Goal: Task Accomplishment & Management: Use online tool/utility

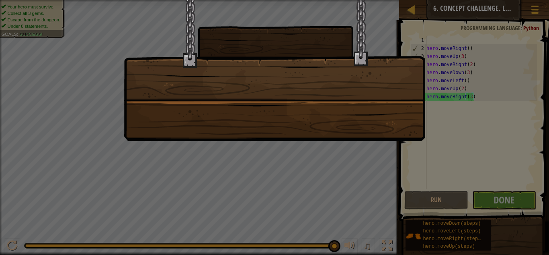
scroll to position [4, 6]
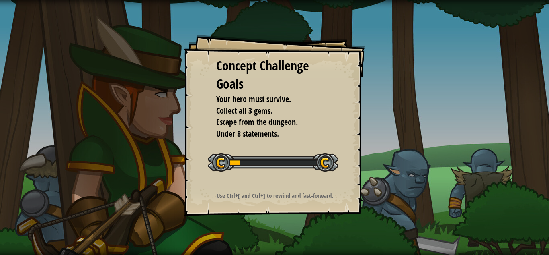
drag, startPoint x: 191, startPoint y: 31, endPoint x: 156, endPoint y: 48, distance: 39.2
click at [156, 48] on div "Concept Challenge Goals Your hero must survive. Collect all 3 gems. Escape from…" at bounding box center [274, 127] width 549 height 255
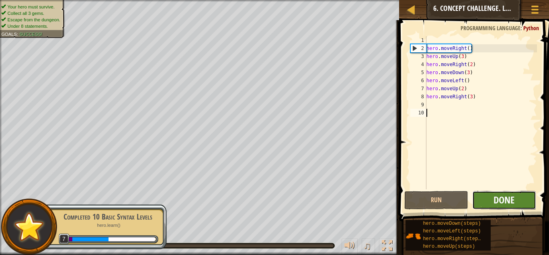
click at [494, 202] on button "Done" at bounding box center [505, 200] width 64 height 19
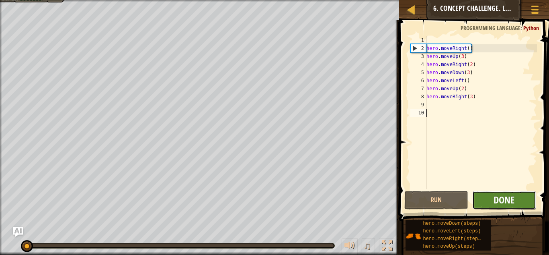
click at [514, 204] on span "Done" at bounding box center [504, 199] width 21 height 13
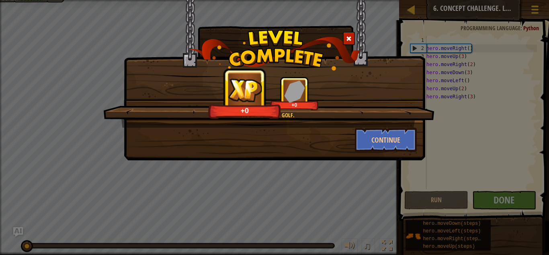
click at [360, 123] on div "It's like playing golf. +0 +0" at bounding box center [268, 101] width 331 height 51
click at [372, 136] on button "Continue" at bounding box center [386, 140] width 62 height 24
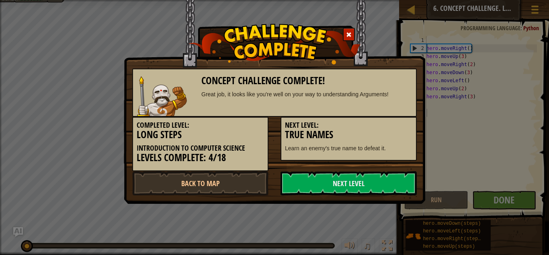
click at [372, 136] on h3 "True Names" at bounding box center [349, 134] width 128 height 11
click at [208, 186] on link "Back to Map" at bounding box center [200, 183] width 136 height 24
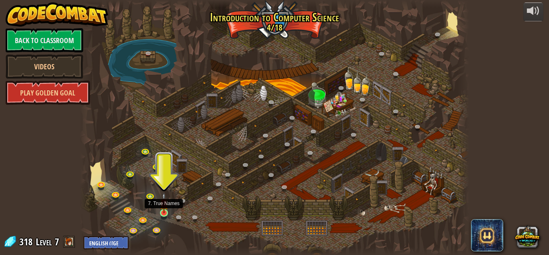
click at [164, 210] on img at bounding box center [164, 202] width 9 height 21
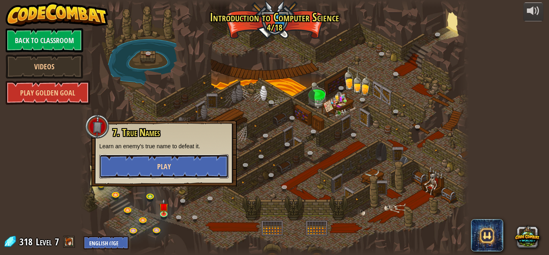
click at [167, 160] on button "Play" at bounding box center [164, 166] width 130 height 24
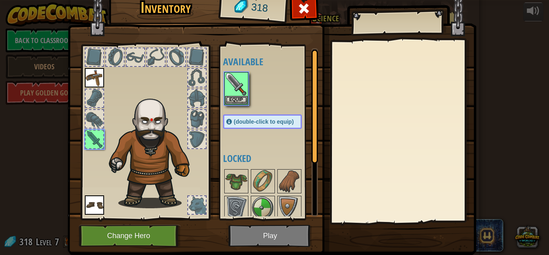
click at [259, 239] on img at bounding box center [272, 109] width 409 height 292
click at [233, 88] on img at bounding box center [236, 84] width 23 height 23
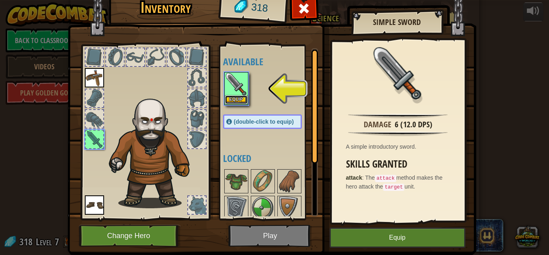
click at [240, 99] on button "Equip" at bounding box center [236, 99] width 23 height 8
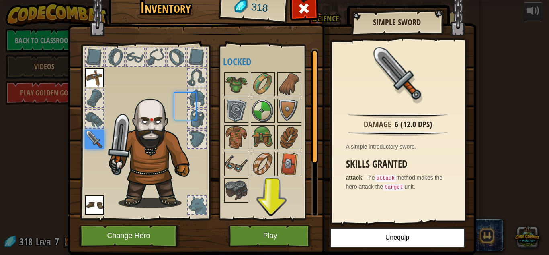
click at [240, 99] on div at bounding box center [236, 111] width 24 height 24
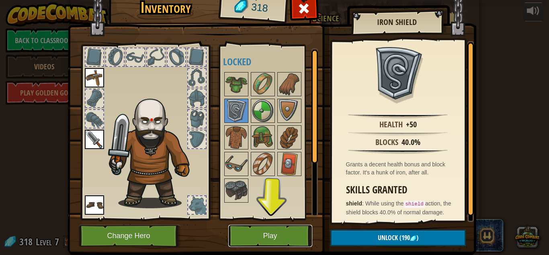
click at [298, 235] on button "Play" at bounding box center [270, 235] width 84 height 22
click at [298, 1] on html "powered by Back to Classroom Videos Play Golden Goal 25. Kithgard Gates (Locked…" at bounding box center [274, 0] width 549 height 1
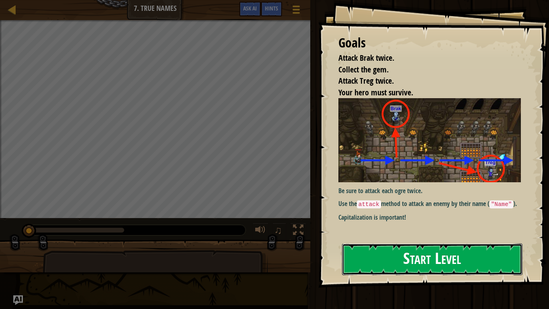
click at [430, 251] on button "Start Level" at bounding box center [432, 259] width 181 height 32
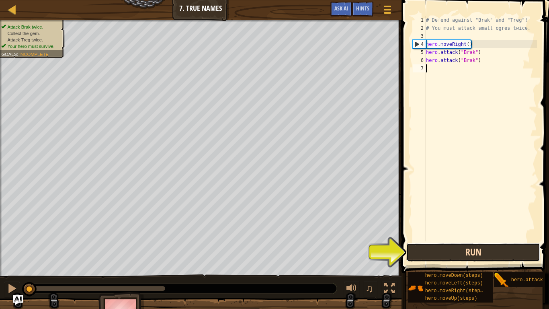
click at [437, 254] on button "Run" at bounding box center [474, 252] width 134 height 19
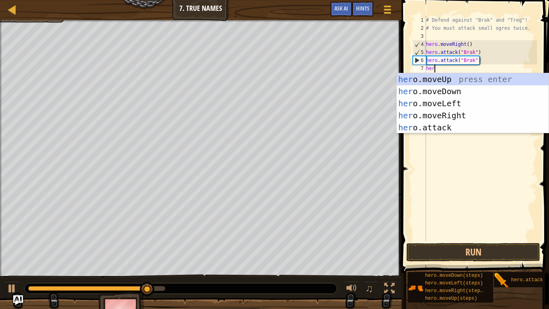
scroll to position [4, 1]
type textarea "hero"
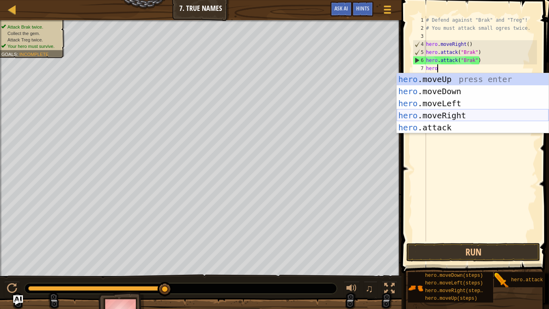
click at [441, 110] on div "hero .moveUp press enter hero .moveDown press enter hero .moveLeft press enter …" at bounding box center [473, 115] width 152 height 84
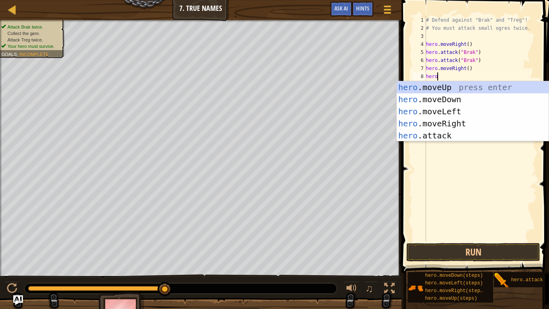
scroll to position [4, 1]
type textarea "h"
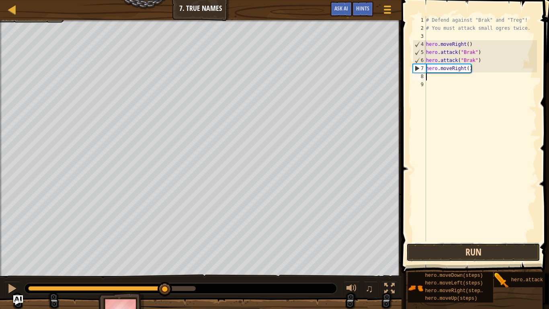
click at [495, 252] on button "Run" at bounding box center [474, 252] width 134 height 19
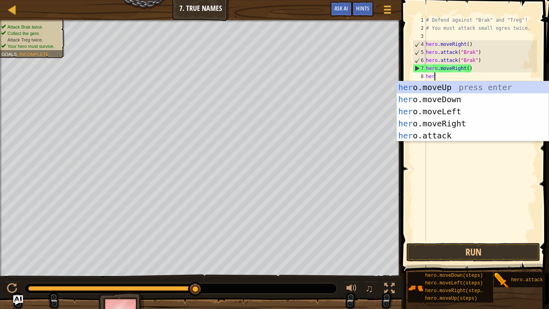
scroll to position [4, 1]
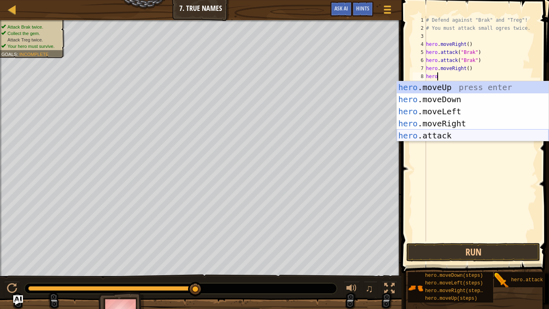
click at [418, 132] on div "hero .moveUp press enter hero .moveDown press enter hero .moveLeft press enter …" at bounding box center [473, 123] width 152 height 84
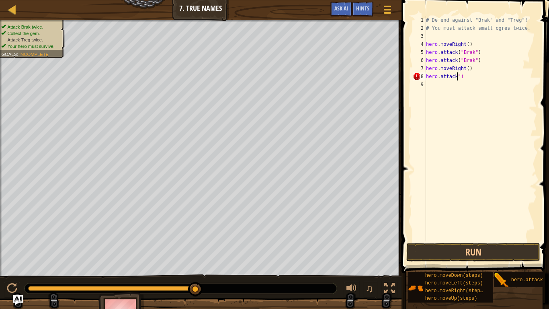
scroll to position [4, 5]
click at [463, 76] on div "# Defend against "Brak" and "Treg"! # You must attack small ogres twice. hero .…" at bounding box center [481, 136] width 113 height 241
click at [471, 69] on div "# Defend against "Brak" and "Treg"! # You must attack small ogres twice. hero .…" at bounding box center [481, 136] width 113 height 241
type textarea "h"
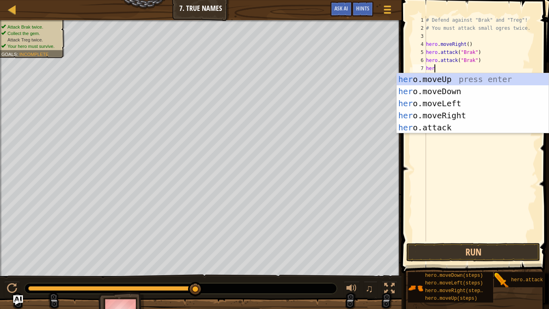
type textarea "hero"
click at [467, 113] on div "hero .moveUp press enter hero .moveDown press enter hero .moveLeft press enter …" at bounding box center [473, 115] width 152 height 84
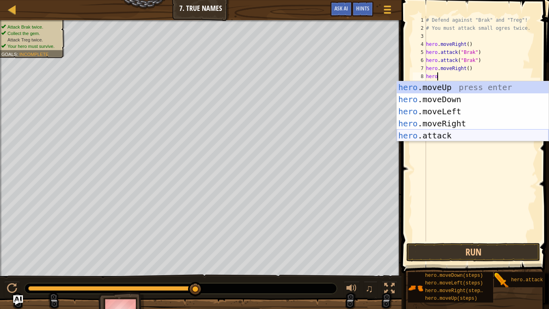
click at [464, 131] on div "hero .moveUp press enter hero .moveDown press enter hero .moveLeft press enter …" at bounding box center [473, 123] width 152 height 84
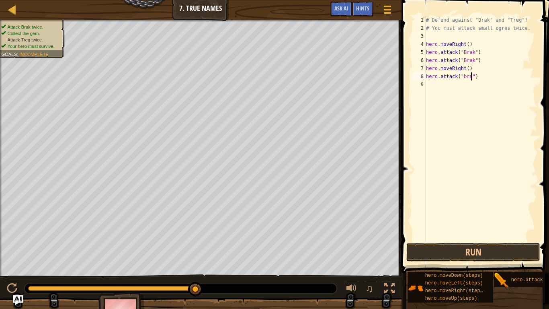
type textarea "hero.attack("brak")"
click at [449, 83] on div "# Defend against "Brak" and "Treg"! # You must attack small ogres twice. hero .…" at bounding box center [481, 136] width 113 height 241
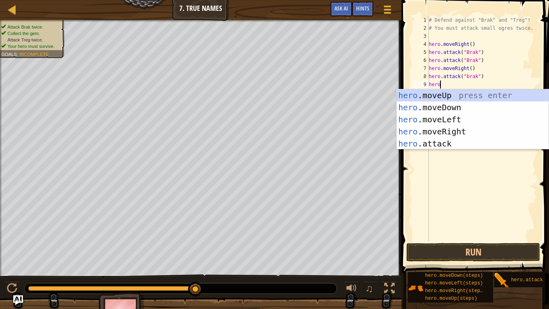
scroll to position [4, 1]
click at [423, 141] on div "hero .moveUp press enter hero .moveDown press enter hero .moveLeft press enter …" at bounding box center [473, 131] width 152 height 84
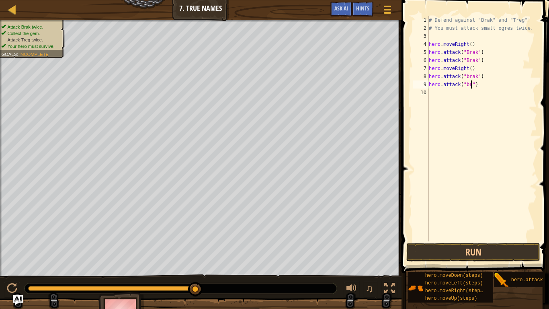
type textarea "hero.attack("brak")"
click at [430, 92] on div "# Defend against "Brak" and "Treg"! # You must attack small ogres twice. hero .…" at bounding box center [483, 136] width 110 height 241
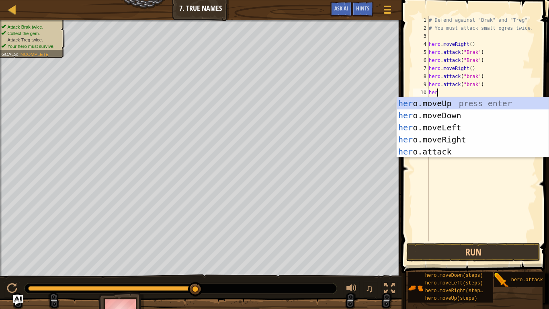
scroll to position [4, 1]
type textarea "hero"
click at [423, 136] on div "hero .moveUp press enter hero .moveDown press enter hero .moveLeft press enter …" at bounding box center [473, 139] width 152 height 84
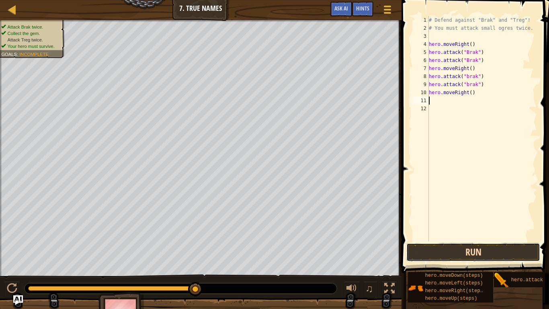
click at [461, 250] on button "Run" at bounding box center [474, 252] width 134 height 19
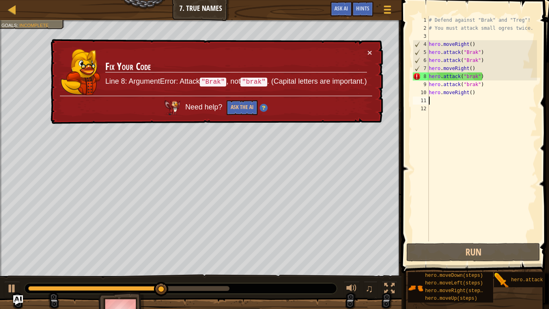
click at [471, 81] on div "# Defend against "Brak" and "Treg"! # You must attack small ogres twice. hero .…" at bounding box center [483, 136] width 110 height 241
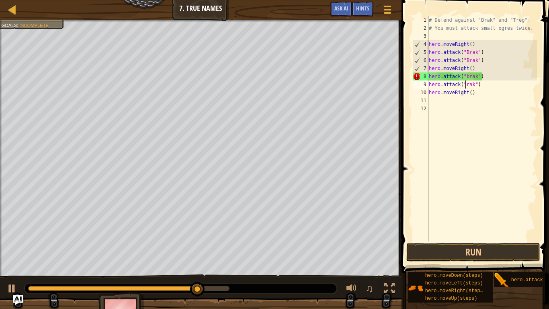
scroll to position [4, 6]
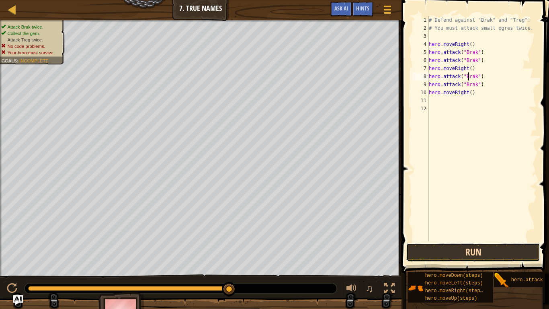
click at [472, 251] on button "Run" at bounding box center [474, 252] width 134 height 19
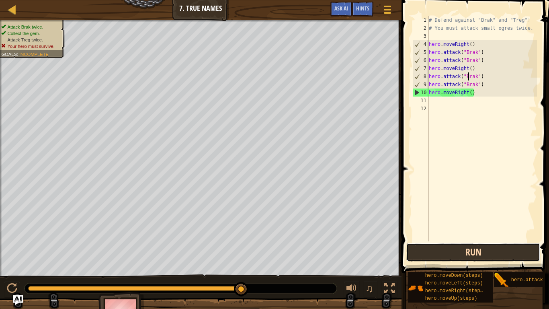
click at [480, 254] on button "Run" at bounding box center [474, 252] width 134 height 19
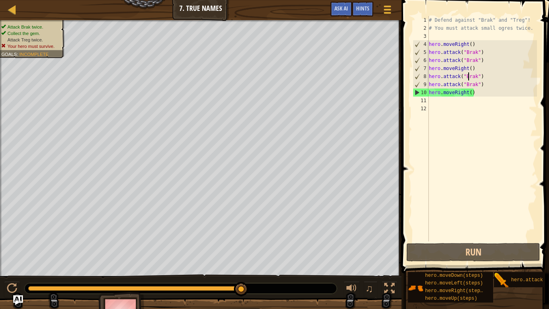
click at [484, 60] on div "# Defend against "Brak" and "Treg"! # You must attack small ogres twice. hero .…" at bounding box center [483, 136] width 110 height 241
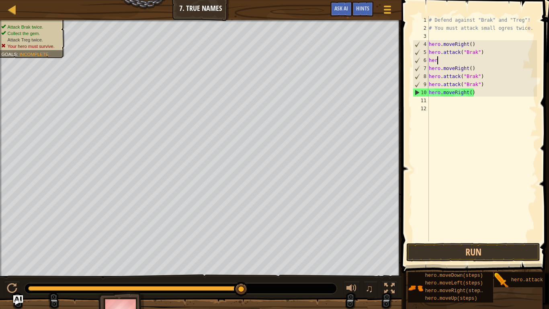
scroll to position [4, 0]
type textarea "h"
type textarea "hero.attack("Brak")"
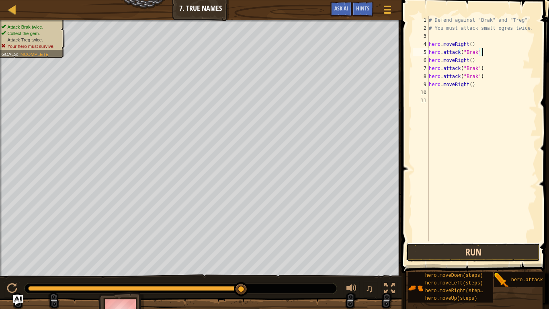
click at [461, 254] on button "Run" at bounding box center [474, 252] width 134 height 19
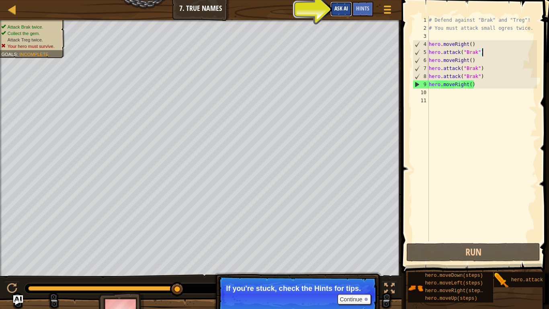
click at [352, 7] on button "Ask AI" at bounding box center [342, 9] width 22 height 15
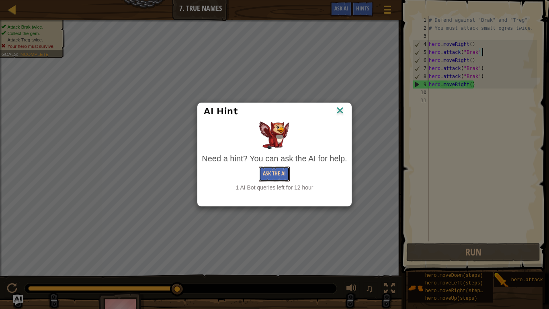
click at [277, 174] on button "Ask the AI" at bounding box center [274, 174] width 31 height 15
